Goal: Communication & Community: Answer question/provide support

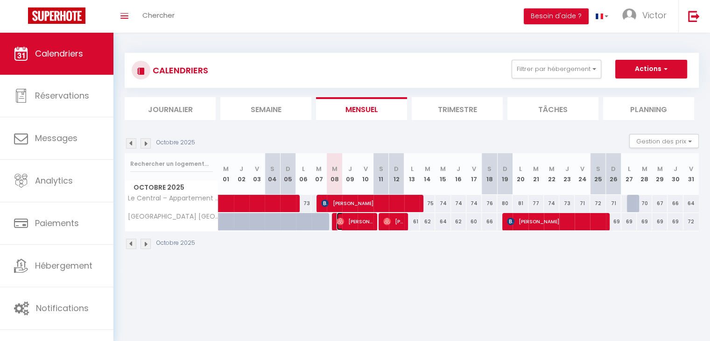
click at [355, 220] on span "[PERSON_NAME]" at bounding box center [354, 221] width 36 height 18
select select "OK"
select select "0"
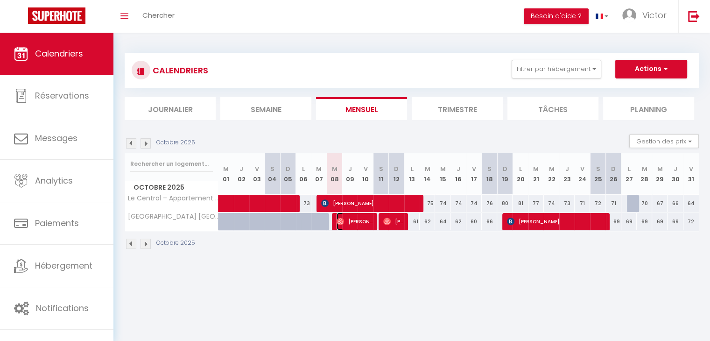
select select "1"
select select
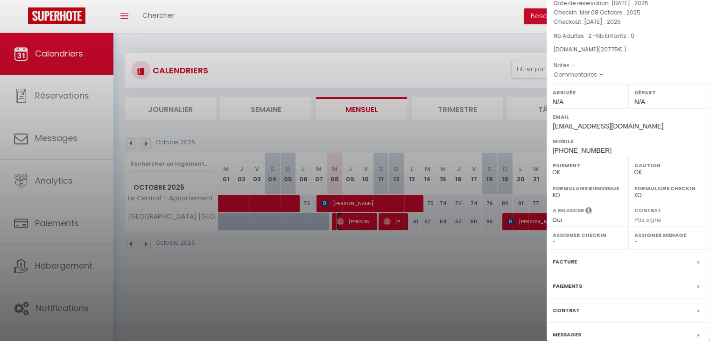
scroll to position [102, 0]
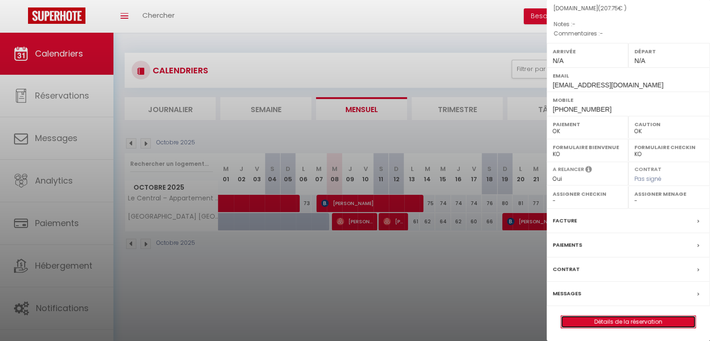
click at [638, 318] on link "Détails de la réservation" at bounding box center [628, 321] width 134 height 12
select select
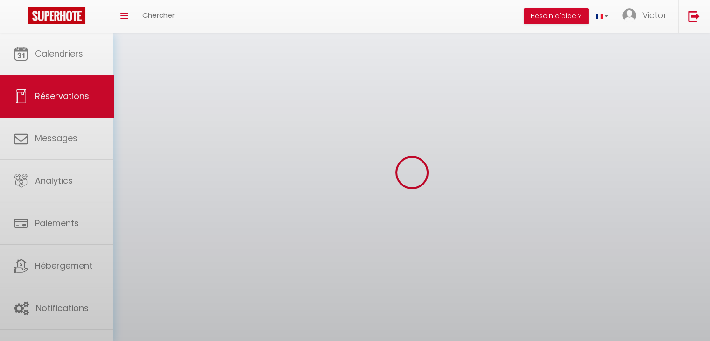
select select
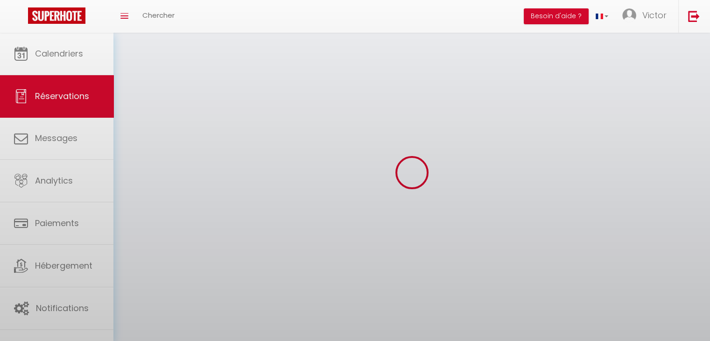
select select
checkbox input "false"
select select
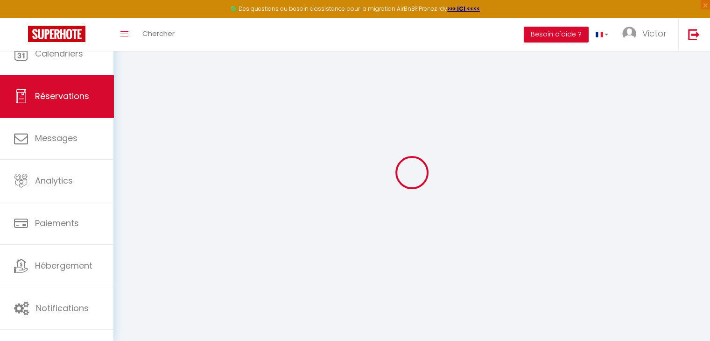
select select
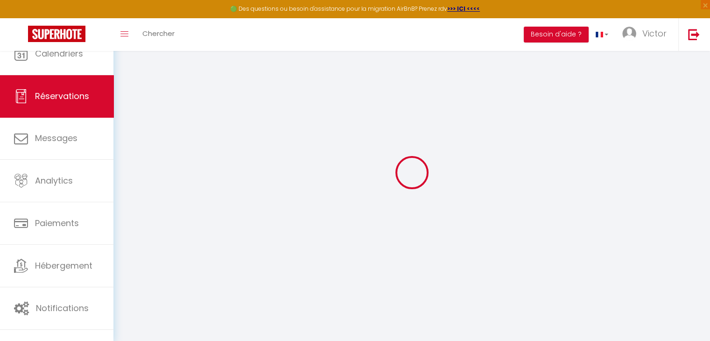
select select
checkbox input "false"
select select
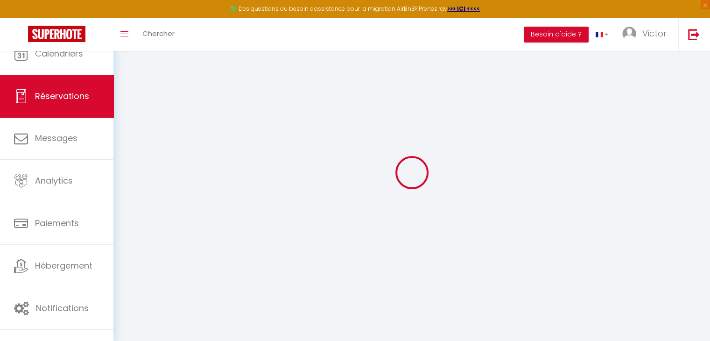
select select
checkbox input "false"
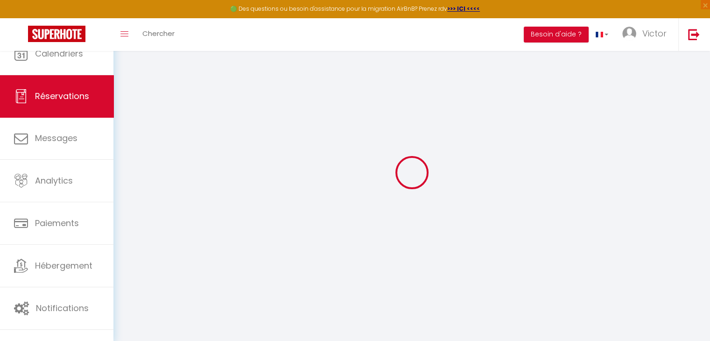
select select
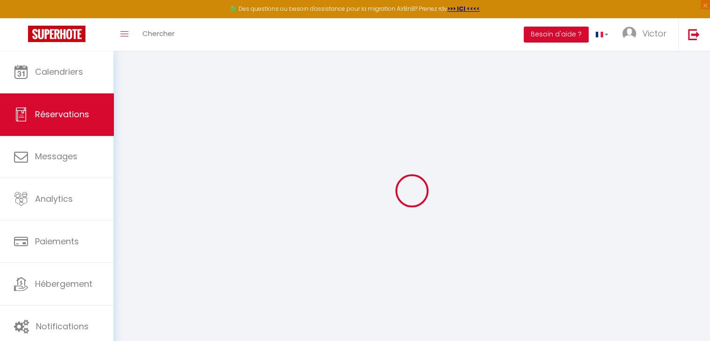
select select
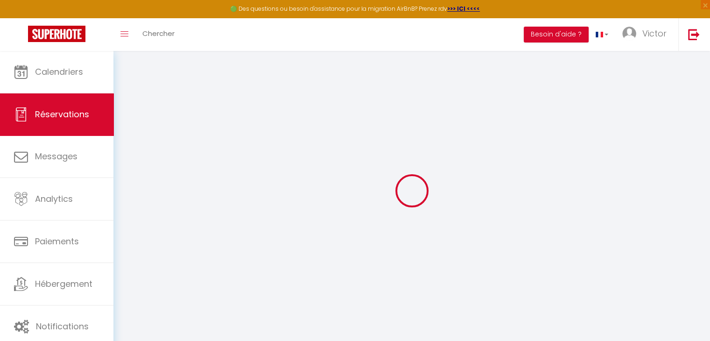
select select
checkbox input "false"
type input "[PERSON_NAME]"
type input "Warnier"
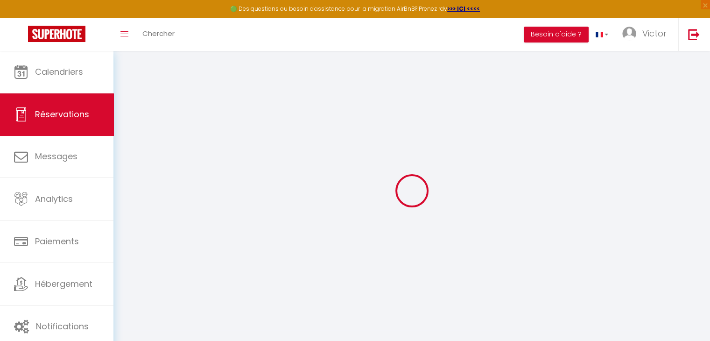
type input "[EMAIL_ADDRESS][DOMAIN_NAME]"
type input "[PHONE_NUMBER]"
select select
type input "35.82"
select select "76402"
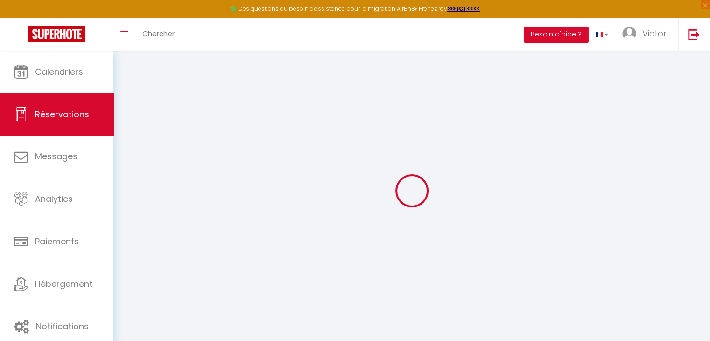
select select "1"
select select
type input "2"
select select "12"
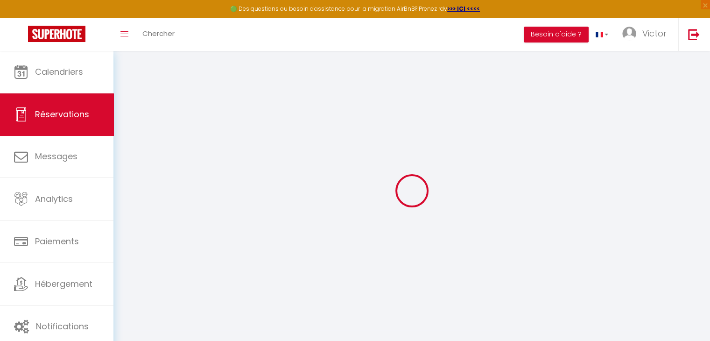
select select
type input "159"
checkbox input "false"
type input "0"
select select "1"
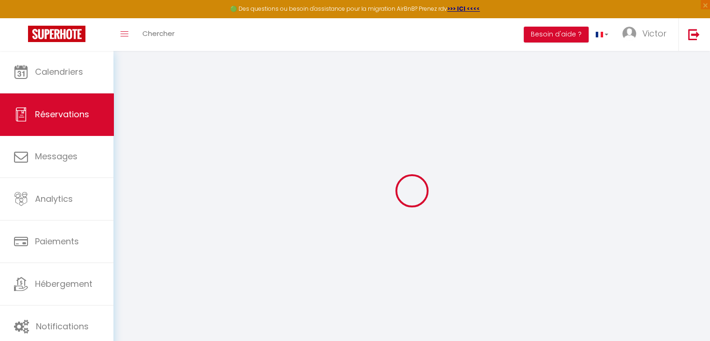
type input "40"
type input "0"
select select
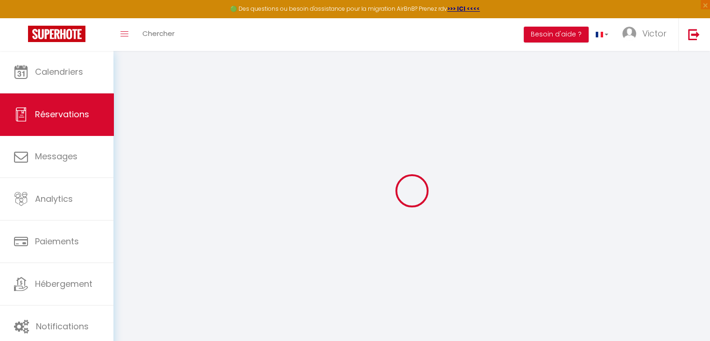
select select
select select "15"
checkbox input "false"
select select
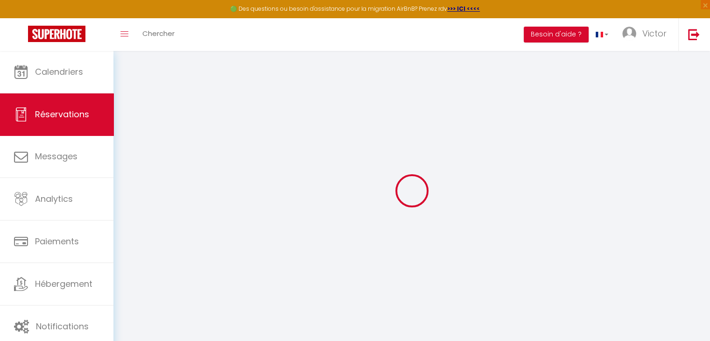
select select
checkbox input "false"
select select
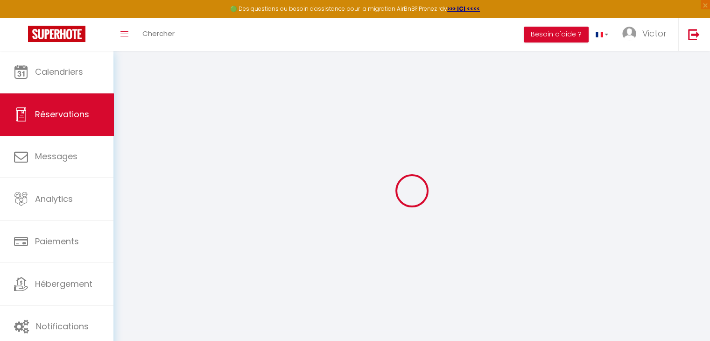
checkbox input "false"
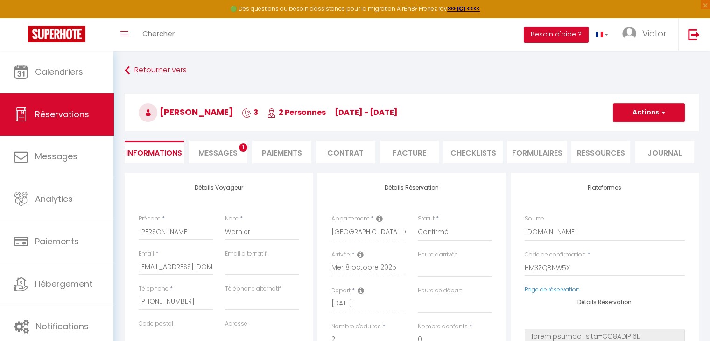
select select
type input "40"
type input "8.75"
select select
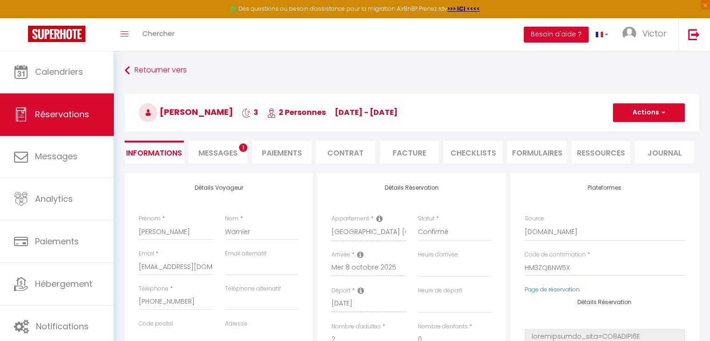
checkbox input "false"
select select
checkbox input "false"
select select
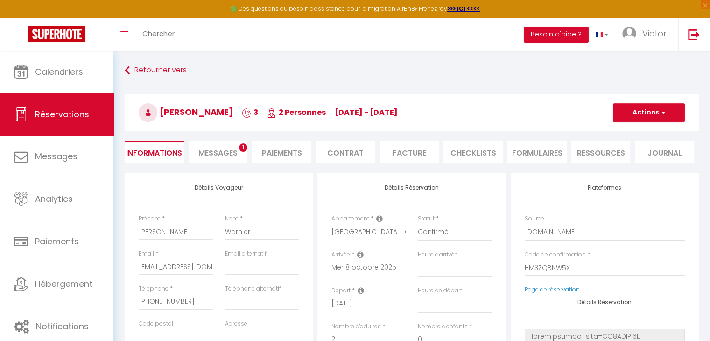
click at [240, 148] on span "1" at bounding box center [243, 147] width 8 height 8
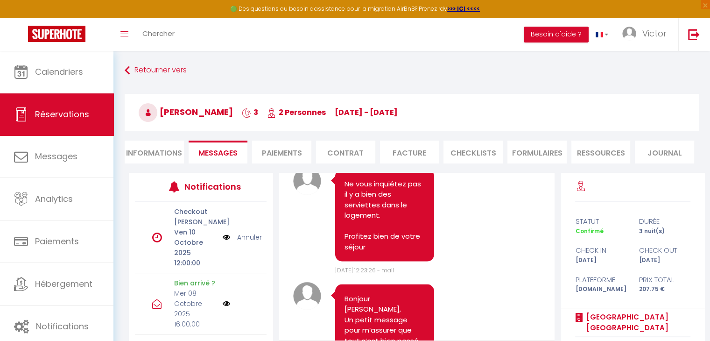
scroll to position [2046, 0]
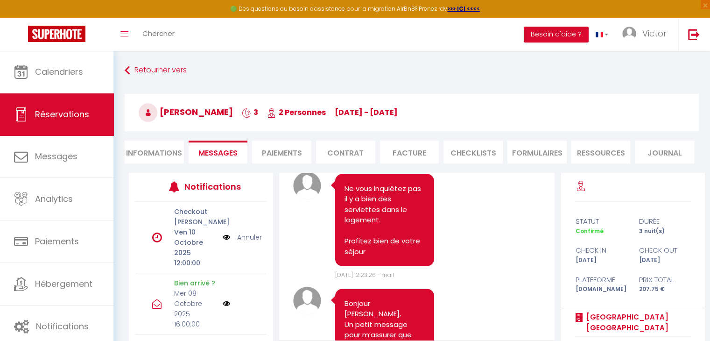
click at [405, 152] on li "Facture" at bounding box center [409, 151] width 59 height 23
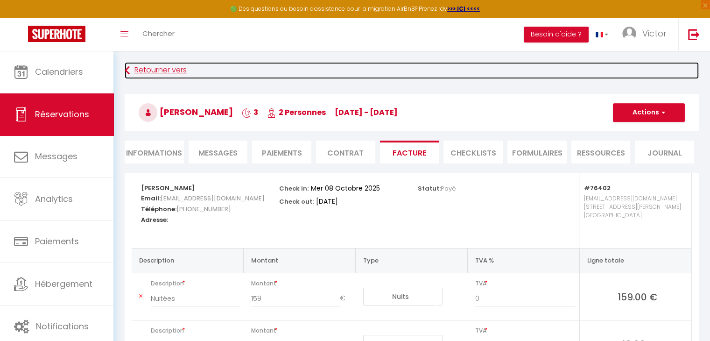
drag, startPoint x: 183, startPoint y: 68, endPoint x: 164, endPoint y: 69, distance: 19.2
click at [183, 68] on link "Retourner vers" at bounding box center [412, 70] width 574 height 17
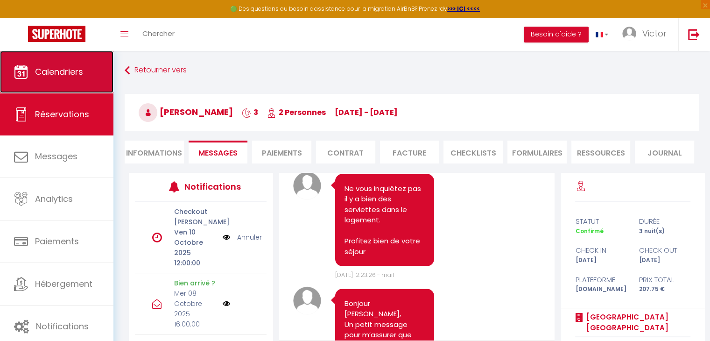
click at [67, 65] on link "Calendriers" at bounding box center [56, 72] width 113 height 42
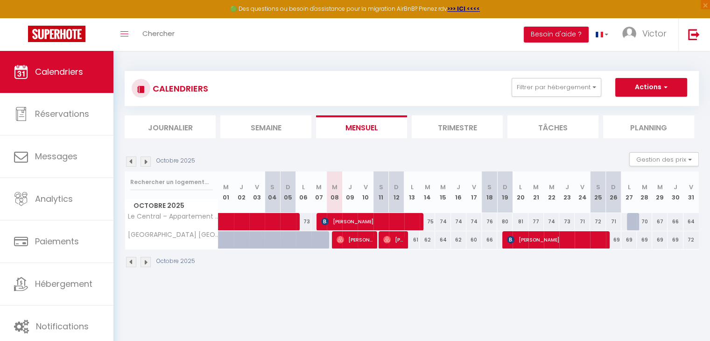
click at [131, 159] on img at bounding box center [131, 161] width 10 height 10
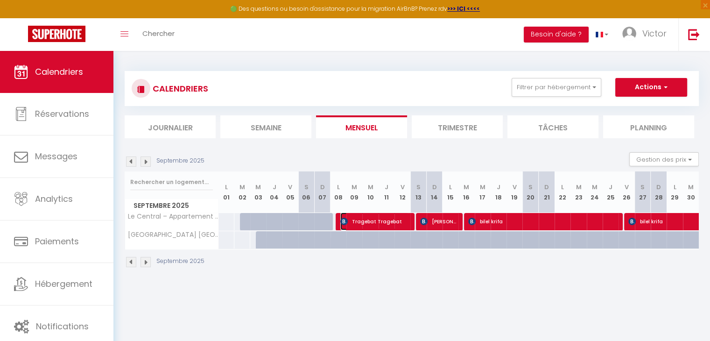
click at [377, 219] on span "Tragebat Tragebat" at bounding box center [374, 221] width 69 height 18
select select "OK"
select select "KO"
select select "0"
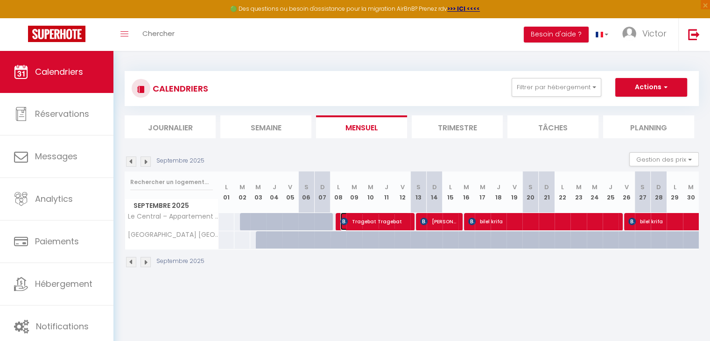
select select "1"
select select
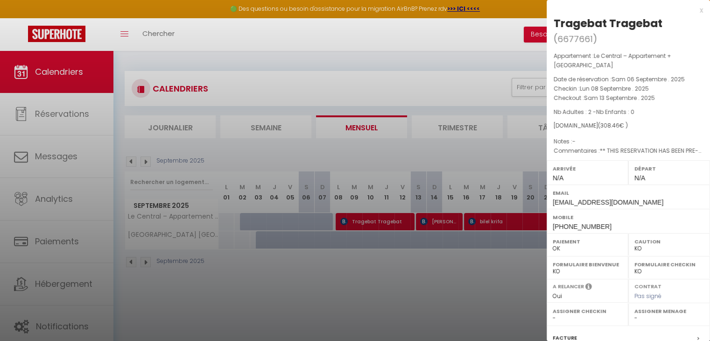
click at [381, 218] on div at bounding box center [355, 170] width 710 height 341
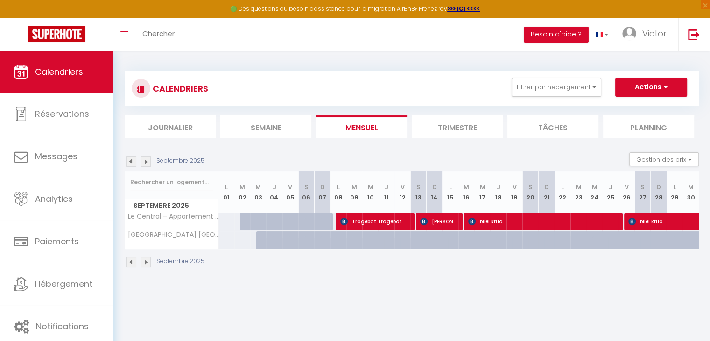
click at [381, 218] on body "🟢 Des questions ou besoin d'assistance pour la migration AirBnB? Prenez rdv >>>…" at bounding box center [355, 221] width 710 height 341
click at [363, 222] on span "Tragebat Tragebat" at bounding box center [374, 221] width 69 height 18
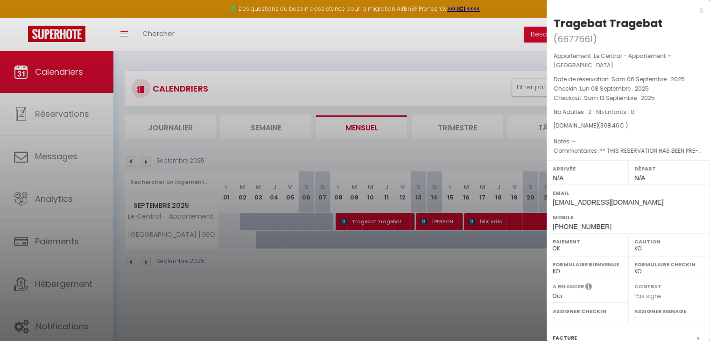
click at [623, 222] on div "Mobile [PHONE_NUMBER]" at bounding box center [627, 221] width 163 height 24
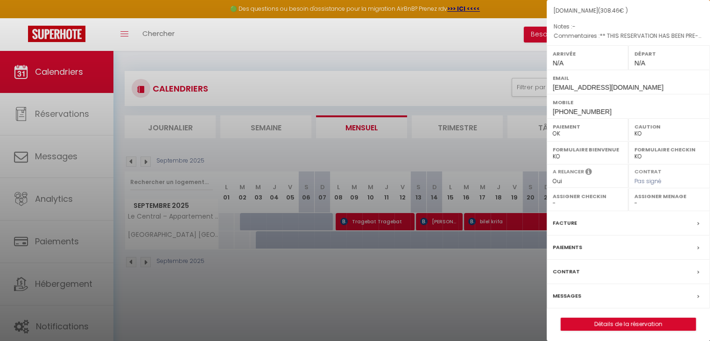
scroll to position [117, 0]
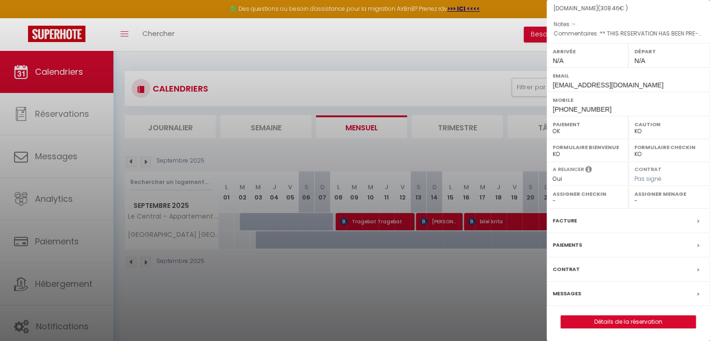
click at [80, 174] on div at bounding box center [355, 170] width 710 height 341
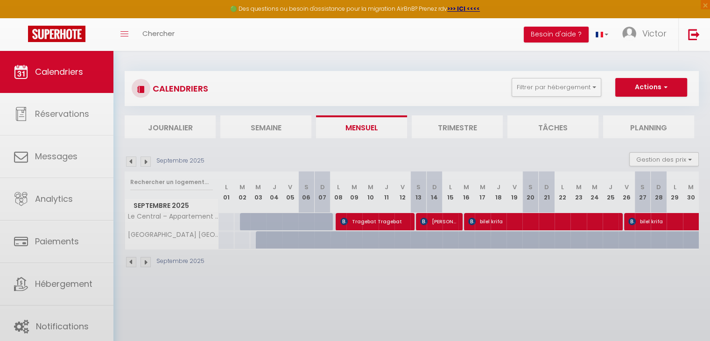
click at [80, 163] on div at bounding box center [355, 170] width 710 height 341
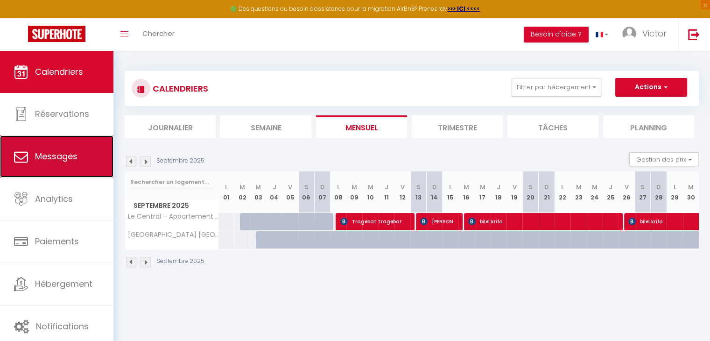
click at [93, 152] on link "Messages" at bounding box center [56, 156] width 113 height 42
select select "message"
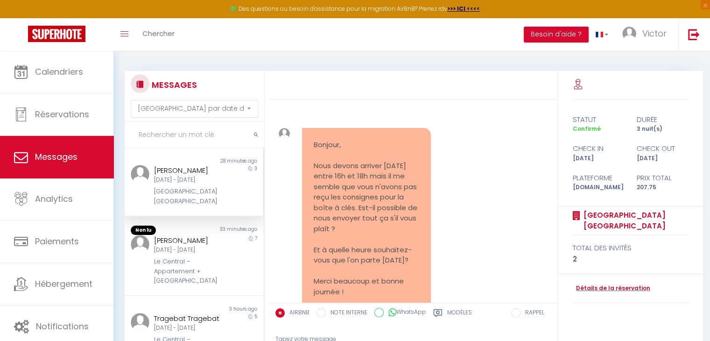
scroll to position [2040, 0]
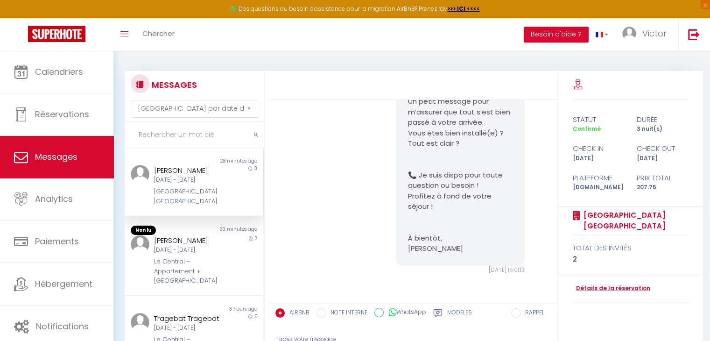
click at [191, 184] on div "[DATE] - [DATE]" at bounding box center [188, 179] width 69 height 9
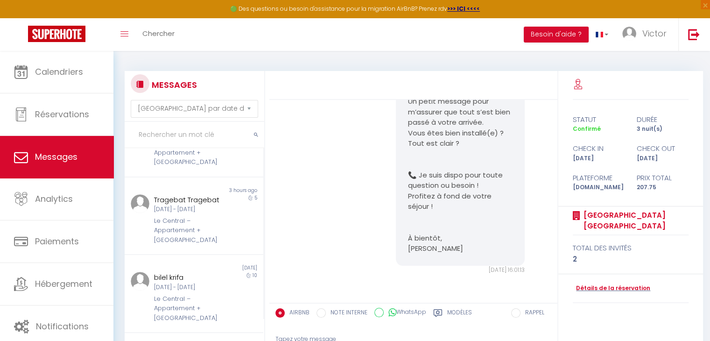
scroll to position [140, 0]
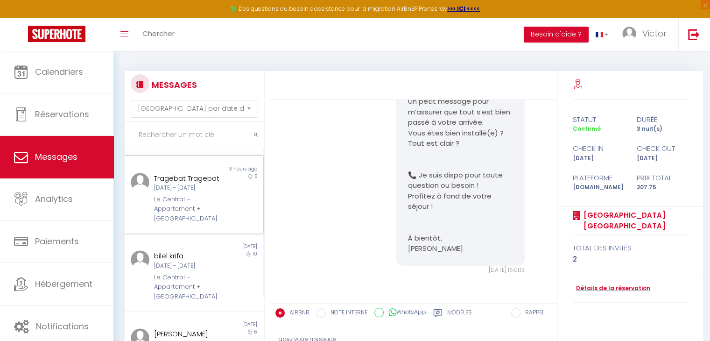
click at [186, 192] on div "[DATE] - [DATE]" at bounding box center [188, 187] width 69 height 9
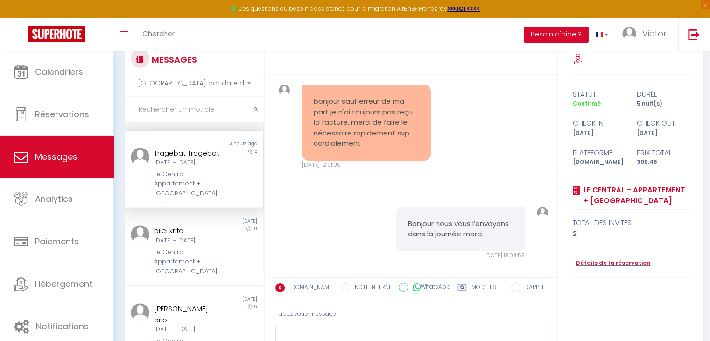
scroll to position [47, 0]
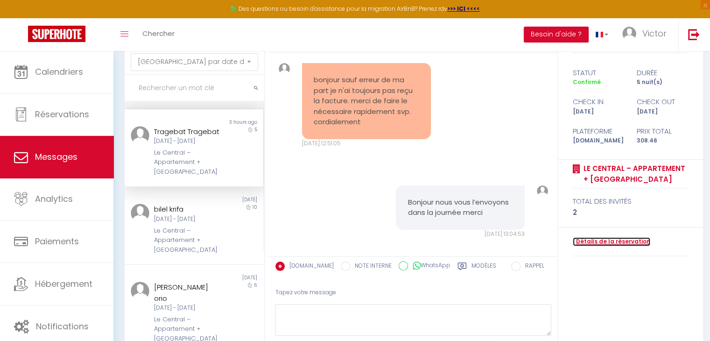
click at [622, 239] on link "Détails de la réservation" at bounding box center [610, 241] width 77 height 9
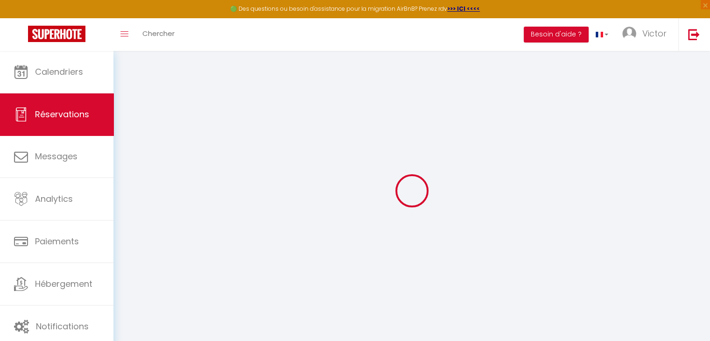
select select
checkbox input "false"
select select
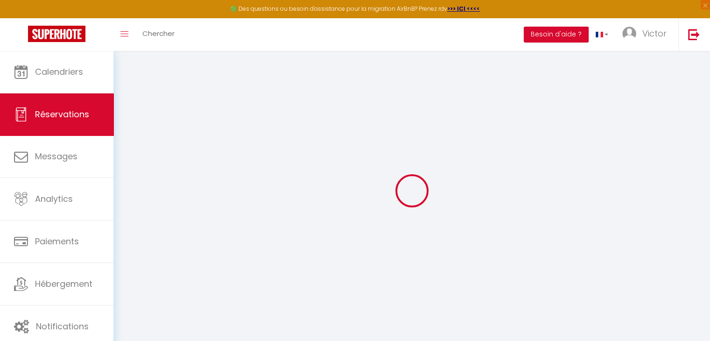
checkbox input "false"
type textarea "** THIS RESERVATION HAS BEEN PRE-PAID ** This guest has requested a receipt for…"
type input "45"
type input "12.55"
select select
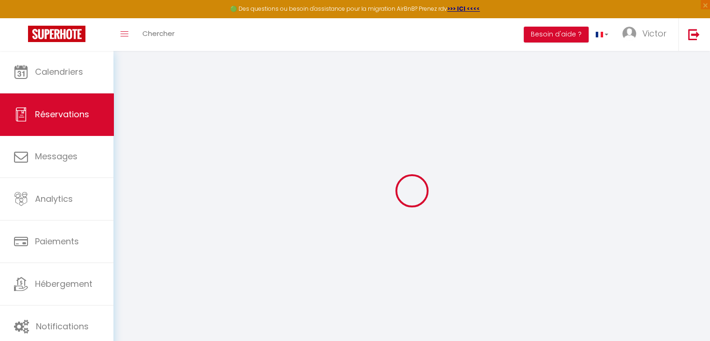
select select
checkbox input "false"
select select
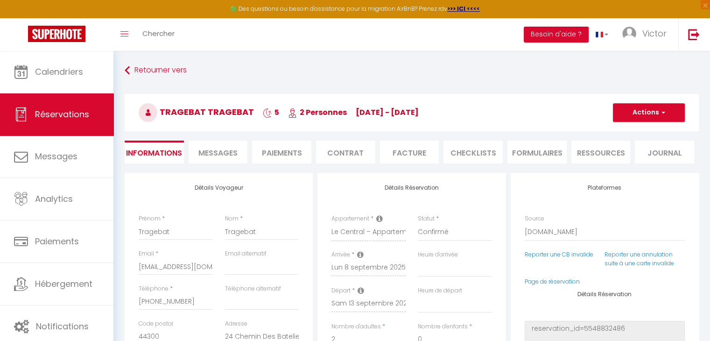
click at [344, 152] on li "Contrat" at bounding box center [345, 151] width 59 height 23
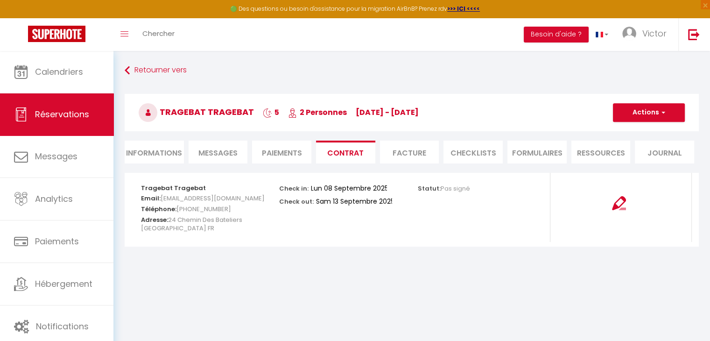
click at [413, 155] on li "Facture" at bounding box center [409, 151] width 59 height 23
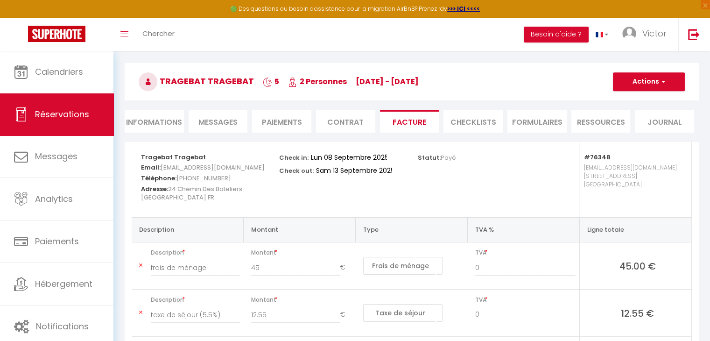
scroll to position [47, 0]
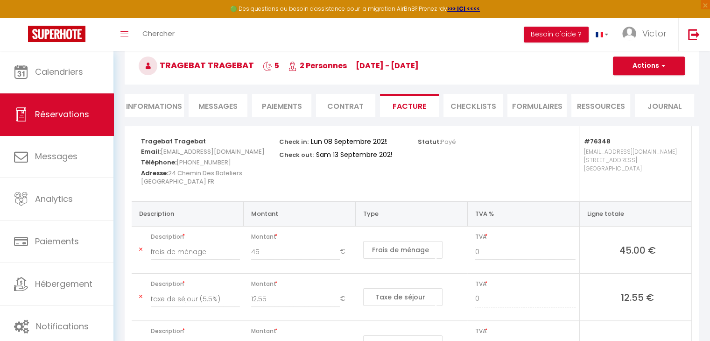
click at [332, 105] on li "Contrat" at bounding box center [345, 105] width 59 height 23
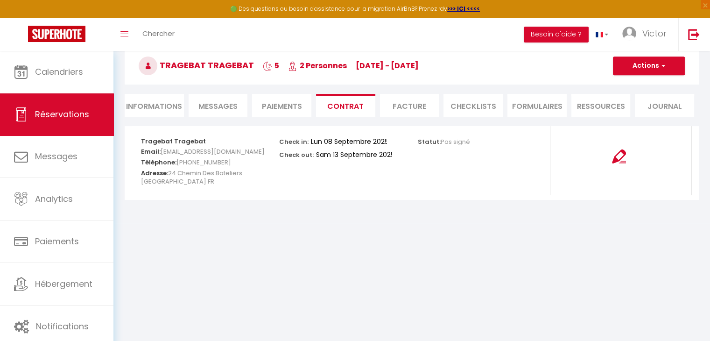
click at [408, 106] on li "Facture" at bounding box center [409, 105] width 59 height 23
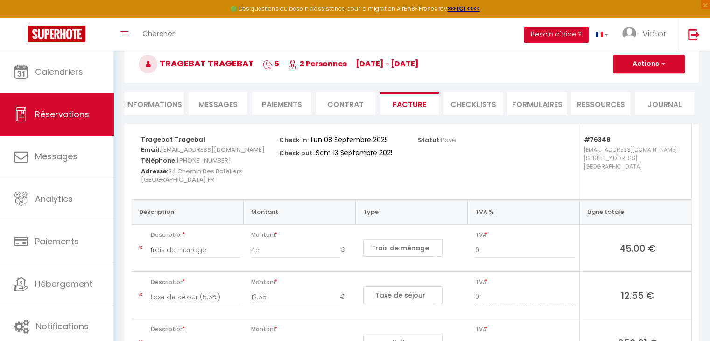
scroll to position [43, 0]
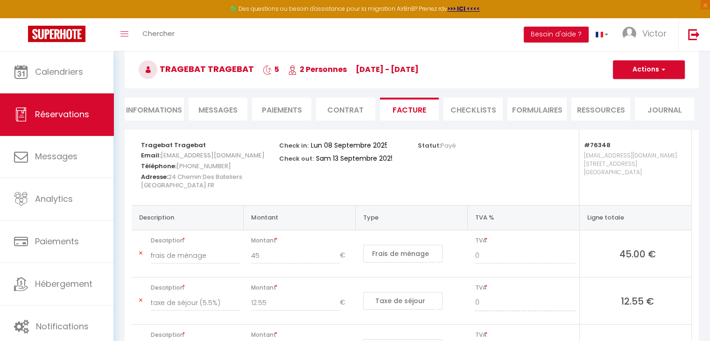
click at [452, 107] on li "CHECKLISTS" at bounding box center [472, 109] width 59 height 23
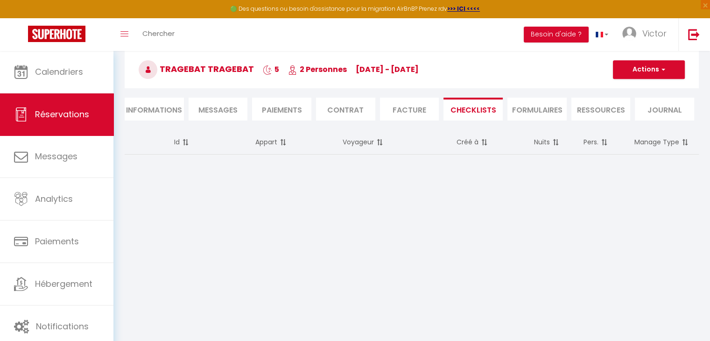
click at [520, 109] on li "FORMULAIRES" at bounding box center [536, 109] width 59 height 23
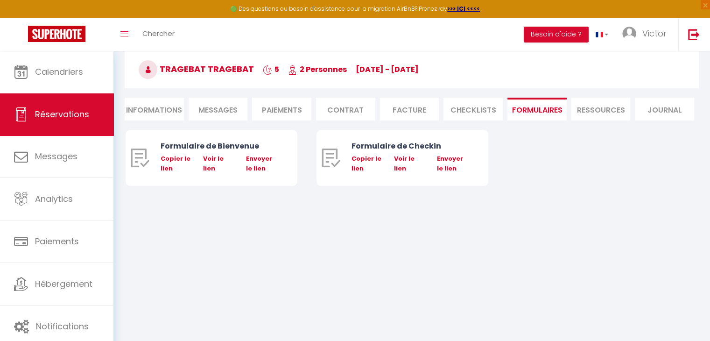
click at [394, 103] on li "Facture" at bounding box center [409, 109] width 59 height 23
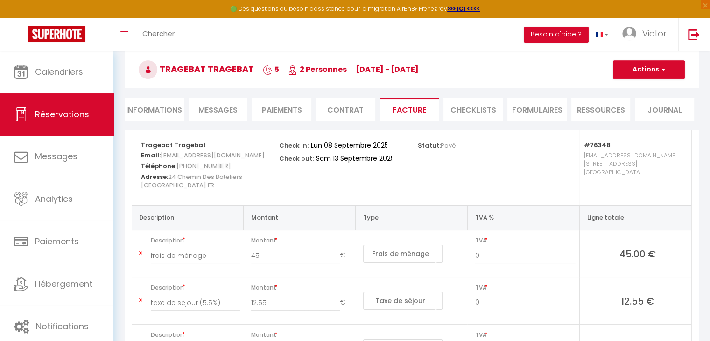
click at [222, 112] on span "Messages" at bounding box center [217, 110] width 39 height 11
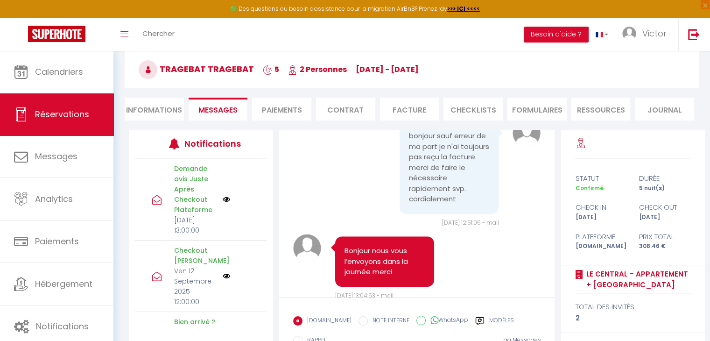
scroll to position [4070, 0]
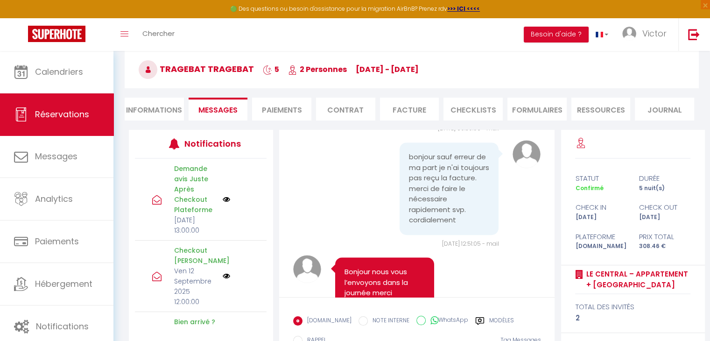
drag, startPoint x: 403, startPoint y: 189, endPoint x: 472, endPoint y: 190, distance: 69.1
click at [472, 120] on div "Bonjour voici l'adresse email: [EMAIL_ADDRESS][DOMAIN_NAME] cordialement," at bounding box center [448, 84] width 99 height 71
copy pre "[EMAIL_ADDRESS][DOMAIN_NAME]"
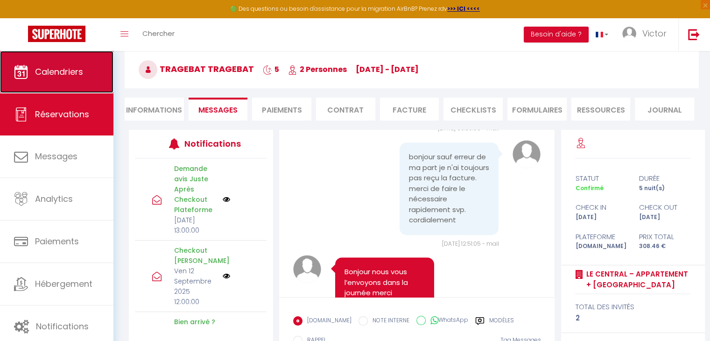
click at [80, 73] on span "Calendriers" at bounding box center [59, 72] width 48 height 12
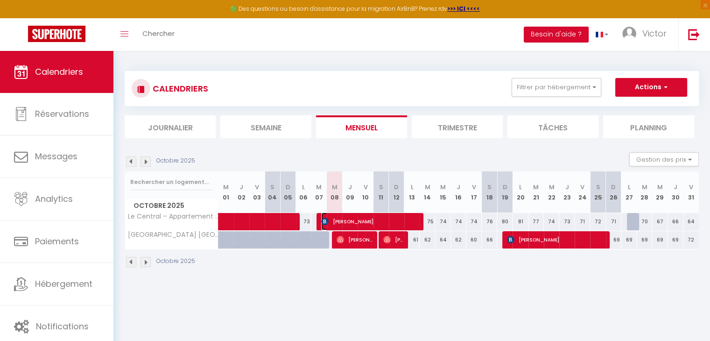
click at [349, 223] on span "[PERSON_NAME]" at bounding box center [370, 221] width 98 height 18
select select "OK"
select select "KO"
select select "0"
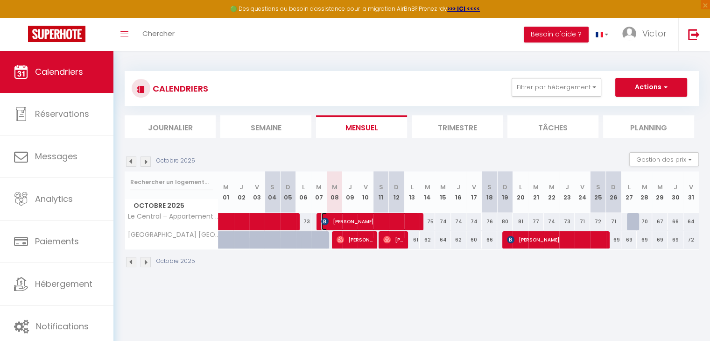
select select "1"
select select
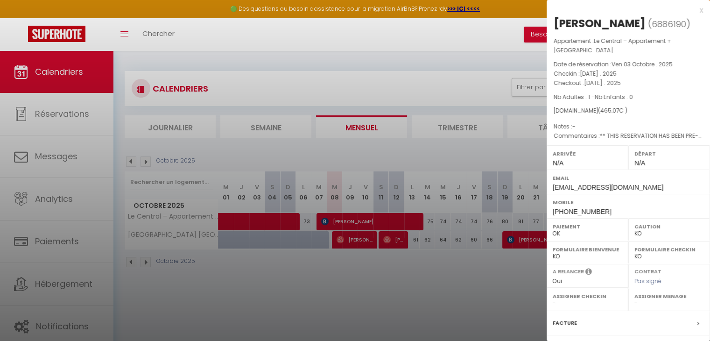
click at [56, 147] on div at bounding box center [355, 170] width 710 height 341
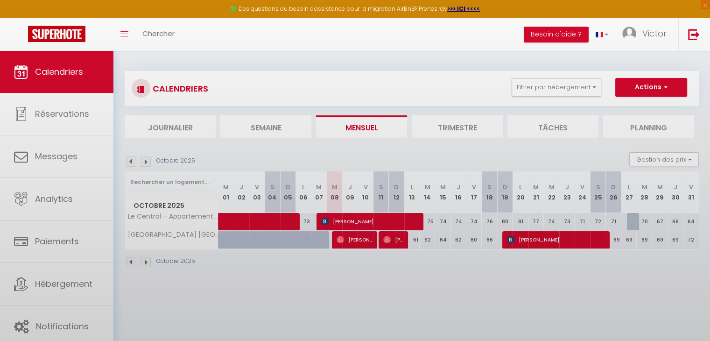
click at [58, 149] on div at bounding box center [355, 170] width 710 height 341
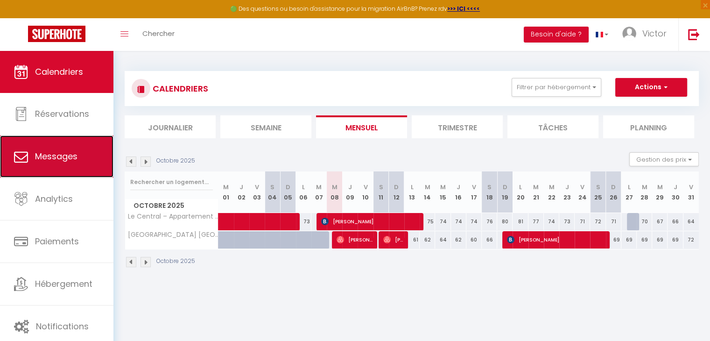
click at [68, 161] on span "Messages" at bounding box center [56, 156] width 42 height 12
select select "message"
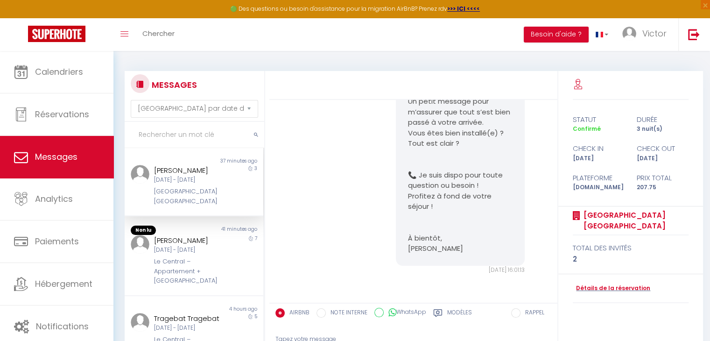
scroll to position [47, 0]
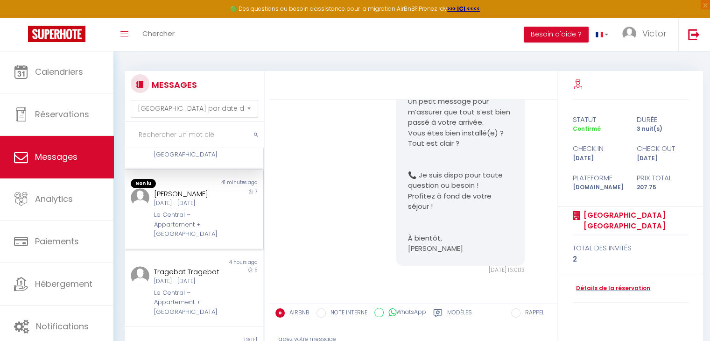
click at [188, 208] on div "[DATE] - [DATE]" at bounding box center [188, 203] width 69 height 9
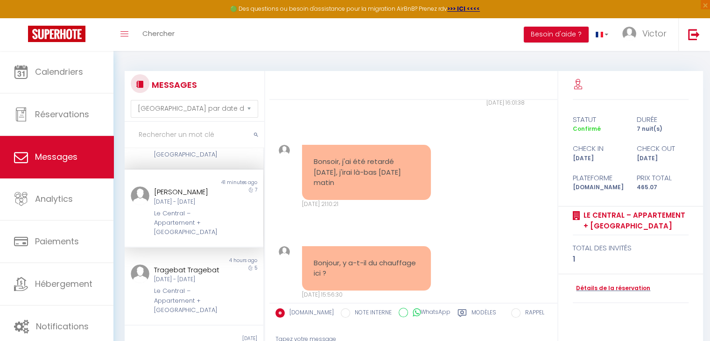
scroll to position [47, 0]
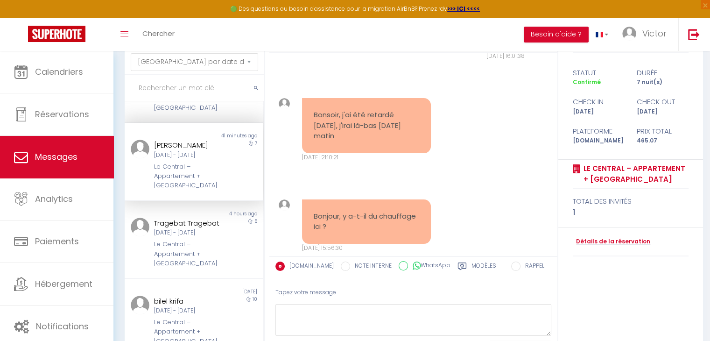
click at [314, 293] on div "Tapez votre message" at bounding box center [413, 292] width 276 height 23
click at [310, 290] on div "Tapez votre message" at bounding box center [413, 292] width 276 height 23
click at [306, 293] on div "Tapez votre message" at bounding box center [413, 292] width 276 height 23
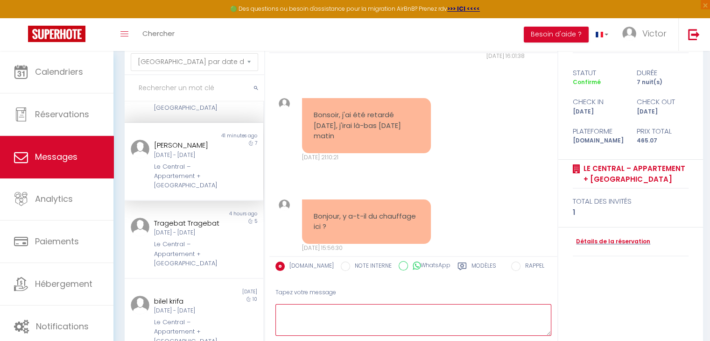
click at [292, 315] on textarea at bounding box center [413, 320] width 276 height 32
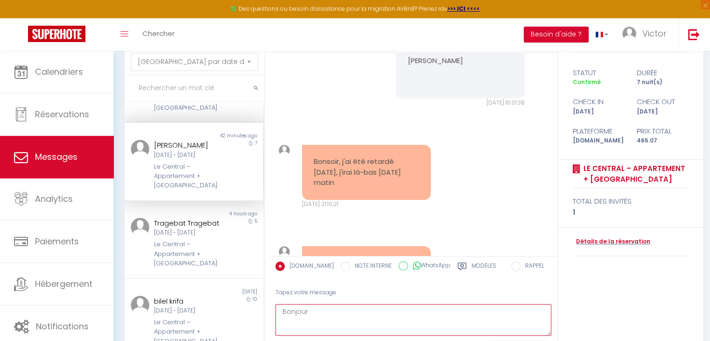
scroll to position [1896, 0]
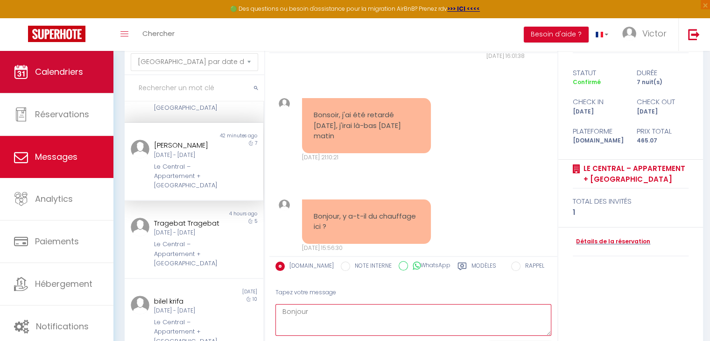
type textarea "Bonjour"
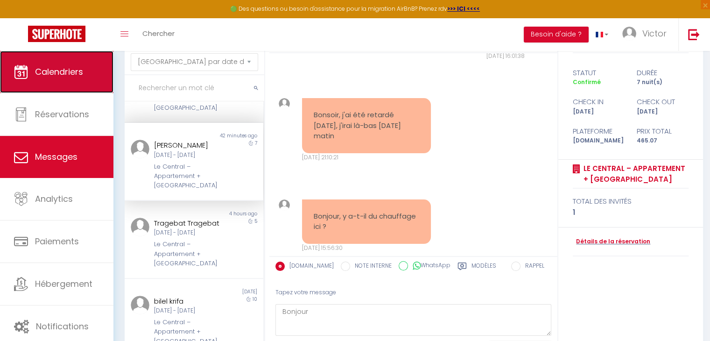
click at [39, 70] on span "Calendriers" at bounding box center [59, 72] width 48 height 12
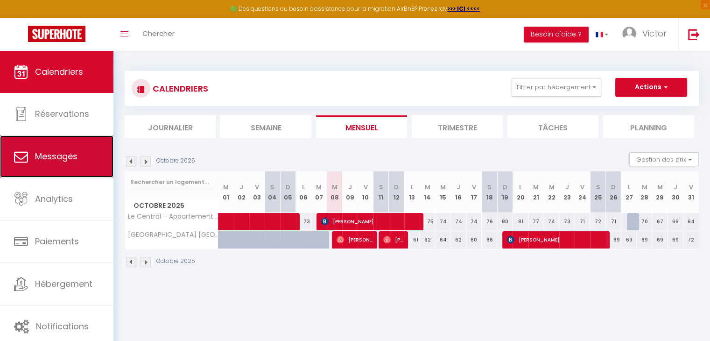
click at [66, 144] on link "Messages" at bounding box center [56, 156] width 113 height 42
select select "message"
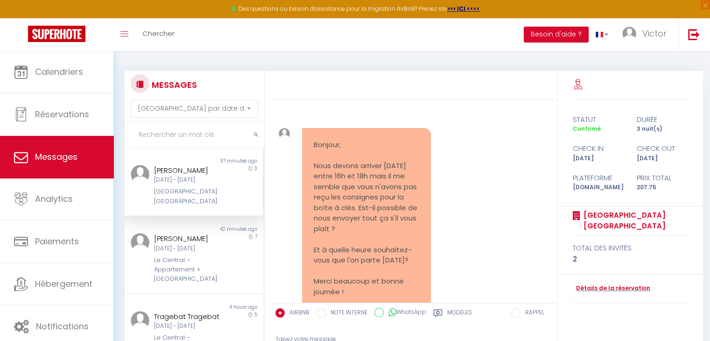
scroll to position [2040, 0]
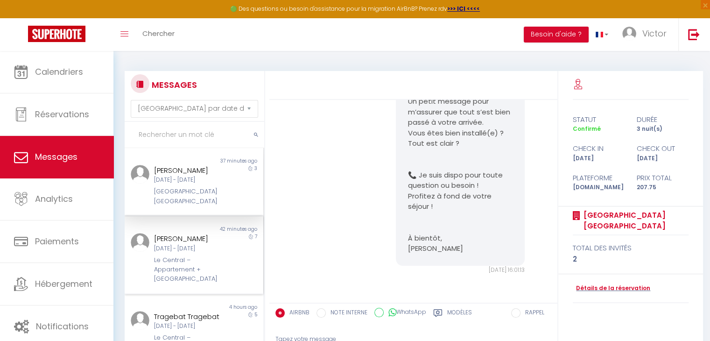
click at [181, 278] on div "Le Central – Appartement + [GEOGRAPHIC_DATA]" at bounding box center [188, 269] width 69 height 28
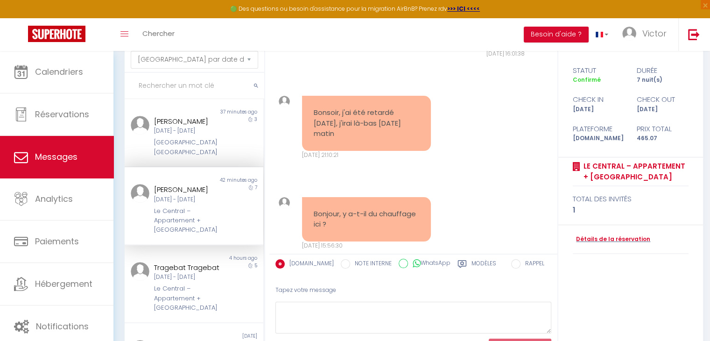
scroll to position [97, 0]
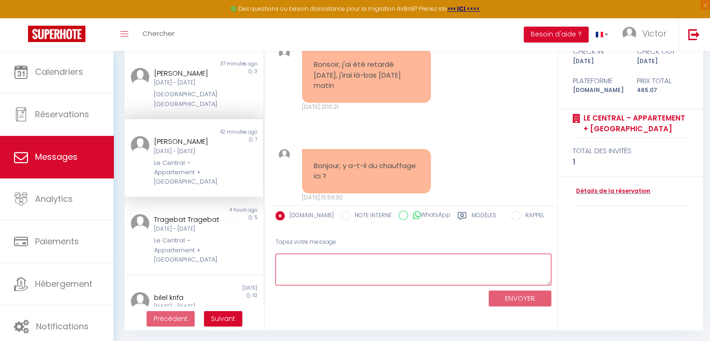
click at [312, 262] on textarea at bounding box center [413, 269] width 276 height 32
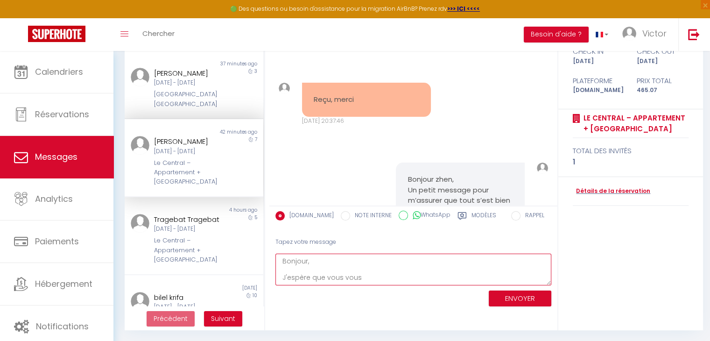
scroll to position [1570, 0]
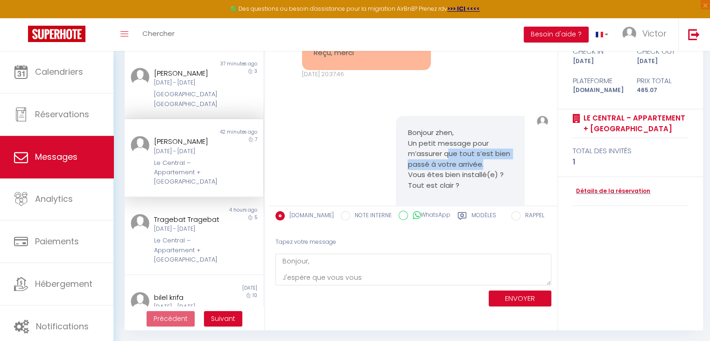
drag, startPoint x: 444, startPoint y: 124, endPoint x: 490, endPoint y: 140, distance: 48.6
click at [490, 140] on p "Bonjour zhen, Un petit message pour m’assurer que tout s’est bien passé à votre…" at bounding box center [459, 158] width 105 height 63
copy p "ue tout s’est bien passé à votre arrivée."
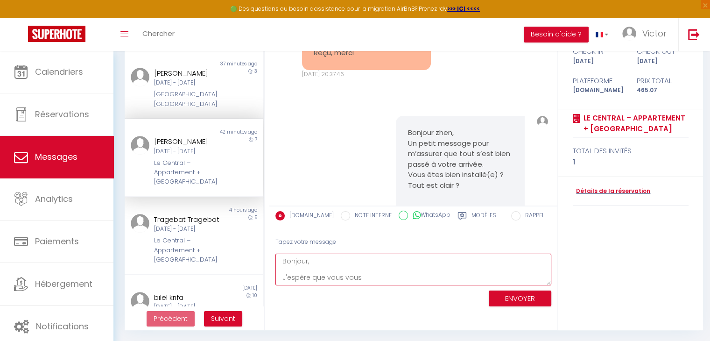
drag, startPoint x: 355, startPoint y: 278, endPoint x: 326, endPoint y: 277, distance: 29.0
click at [326, 277] on textarea "Bonjour, J'espère que vous vous" at bounding box center [413, 269] width 276 height 32
paste textarea "ue tout s’est bien passé à votre arrivée."
click at [329, 278] on textarea "Bonjour, J'espère que ue tout s’est bien passé à votre arrivée." at bounding box center [413, 269] width 276 height 32
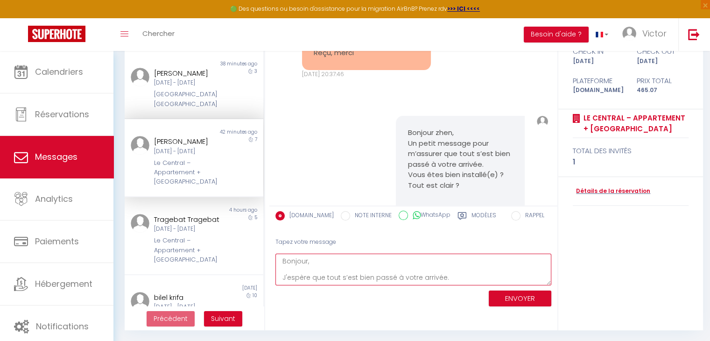
click at [449, 276] on textarea "Bonjour, J'espère que tout s’est bien passé à votre arrivée." at bounding box center [413, 269] width 276 height 32
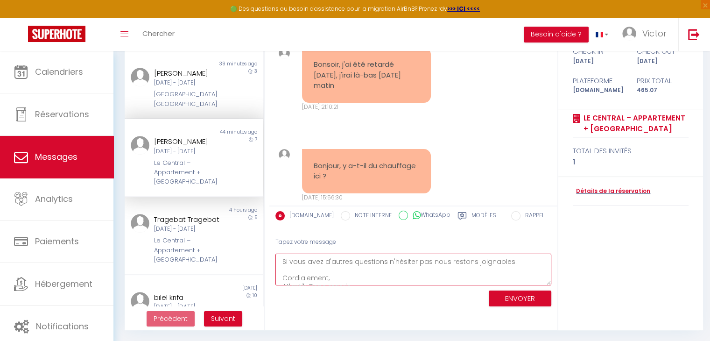
scroll to position [58, 0]
drag, startPoint x: 280, startPoint y: 275, endPoint x: 500, endPoint y: 267, distance: 220.4
click at [500, 267] on textarea "Bonjour, J'espère que tout s’est bien passé à votre arrivée, et que vous êtes b…" at bounding box center [413, 269] width 276 height 32
paste textarea "J’espère que votre arrivée s’est bien passée et que vous êtes bien installé. Le…"
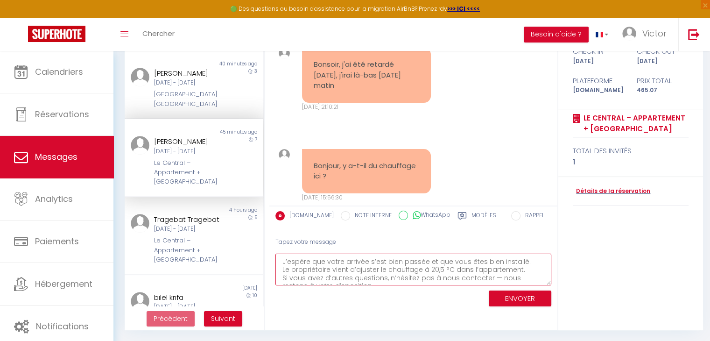
scroll to position [0, 0]
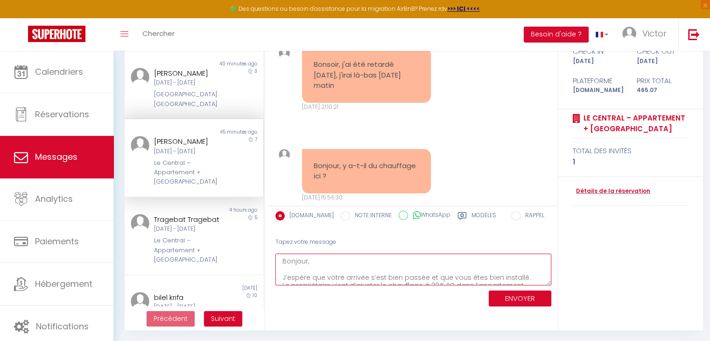
click at [490, 269] on textarea "Bonjour, J’espère que votre arrivée s’est bien passée et que vous êtes bien ins…" at bounding box center [413, 269] width 276 height 32
click at [522, 273] on textarea "Bonjour, J’espère que votre arrivée s’est bien passée et que vous êtes bien ins…" at bounding box center [413, 269] width 276 height 32
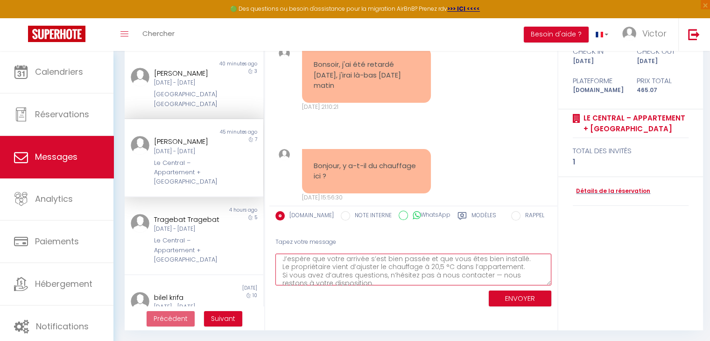
click at [493, 271] on textarea "Bonjour, J’espère que votre arrivée s’est bien passée et que vous êtes bien ins…" at bounding box center [413, 269] width 276 height 32
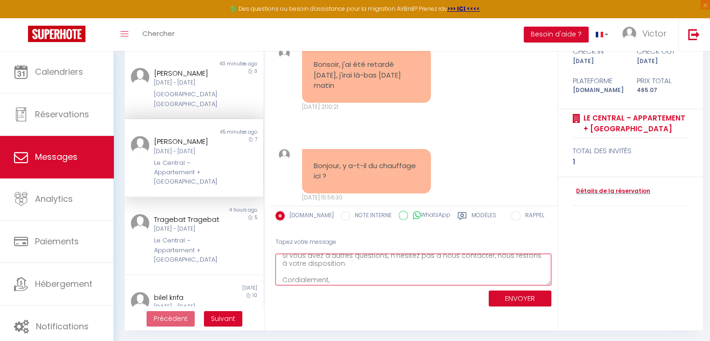
scroll to position [49, 0]
click at [353, 268] on textarea "Bonjour, J’espère que votre arrivée s’est bien passée et que vous êtes bien ins…" at bounding box center [413, 269] width 276 height 32
type textarea "Bonjour, J’espère que votre arrivée s’est bien passée et que vous êtes bien ins…"
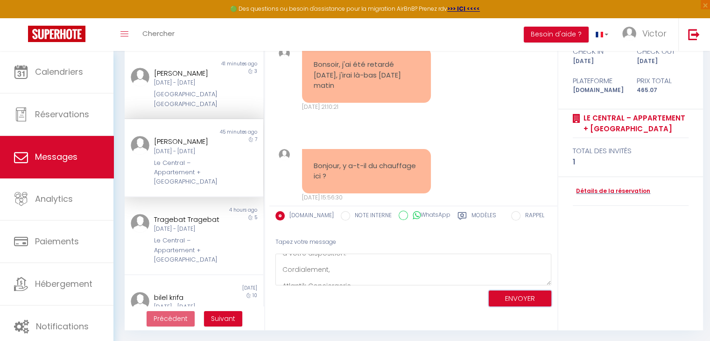
click at [526, 293] on button "ENVOYER" at bounding box center [520, 298] width 63 height 16
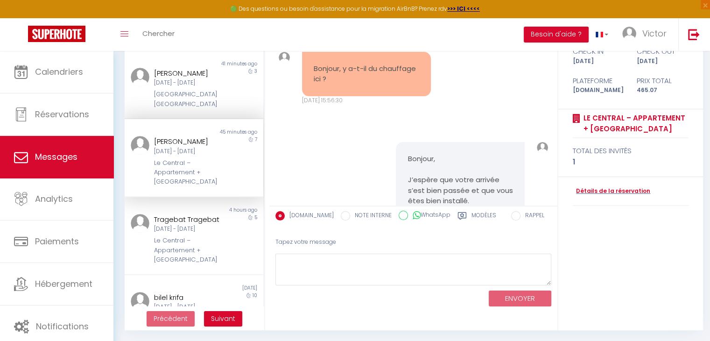
scroll to position [2133, 0]
